Goal: Find contact information: Find contact information

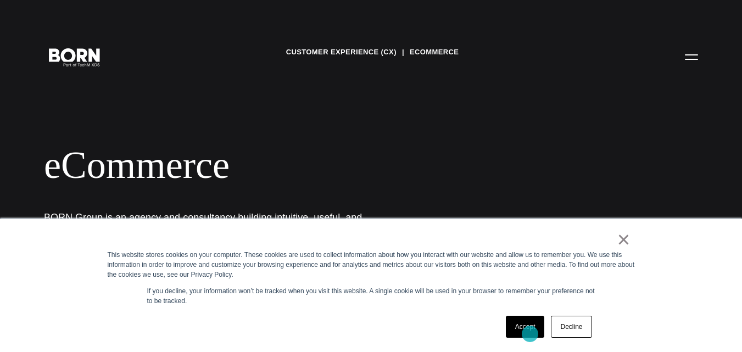
click at [530, 335] on link "Accept" at bounding box center [525, 327] width 39 height 22
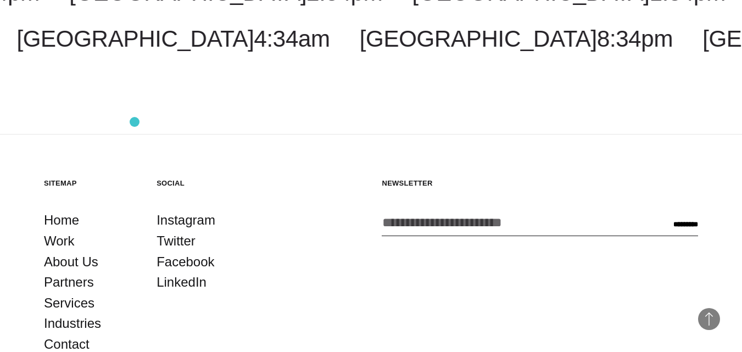
scroll to position [1812, 0]
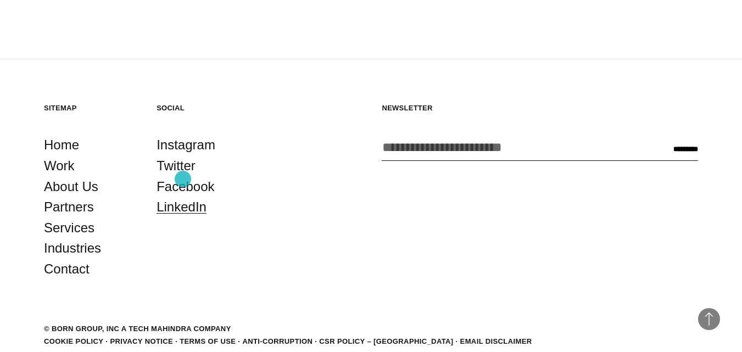
click at [183, 197] on link "LinkedIn" at bounding box center [182, 207] width 50 height 21
click at [186, 176] on link "Facebook" at bounding box center [186, 186] width 58 height 21
click at [187, 135] on link "Instagram" at bounding box center [186, 145] width 59 height 21
click at [70, 251] on footer "Back to Top Sitemap Home Work About Us Partners Services Industries Contact Soc…" at bounding box center [371, 226] width 742 height 334
click at [70, 259] on link "Contact" at bounding box center [67, 269] width 46 height 21
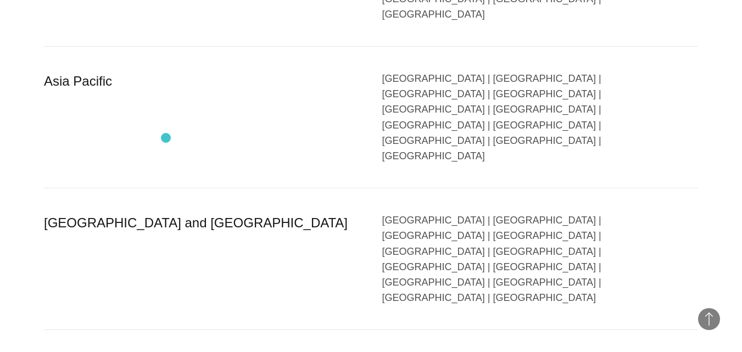
scroll to position [1868, 0]
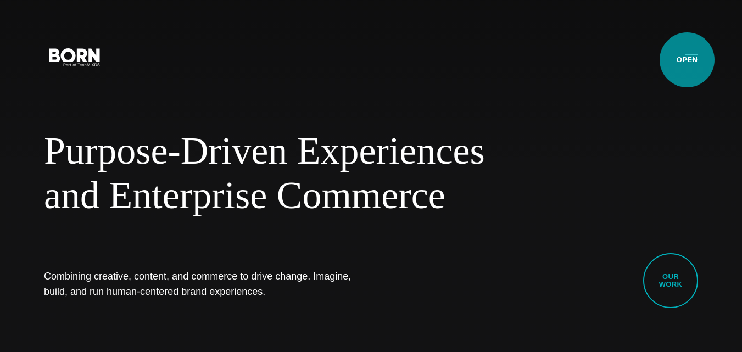
click at [689, 59] on button "Primary Menu" at bounding box center [692, 56] width 26 height 23
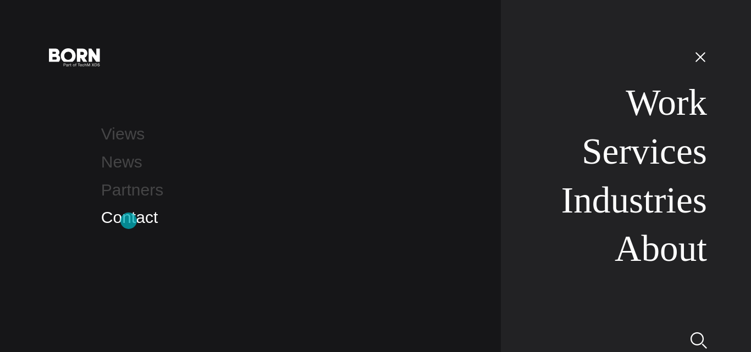
click at [129, 221] on link "Contact" at bounding box center [129, 217] width 57 height 18
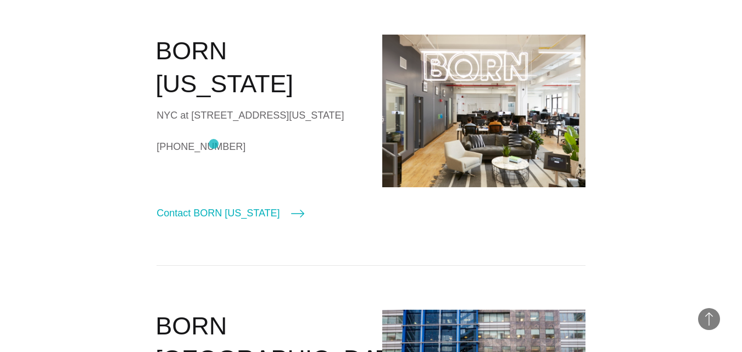
scroll to position [495, 0]
